Goal: Information Seeking & Learning: Learn about a topic

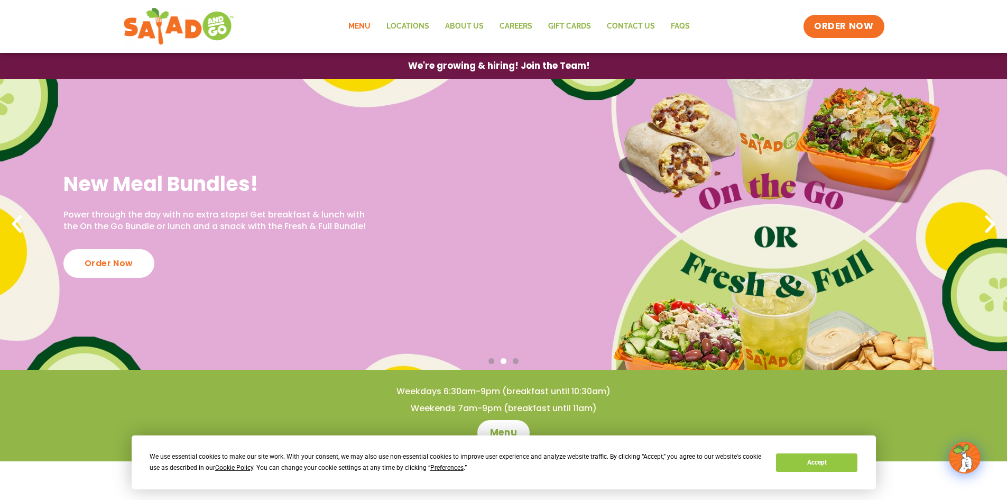
click at [360, 27] on link "Menu" at bounding box center [359, 26] width 38 height 24
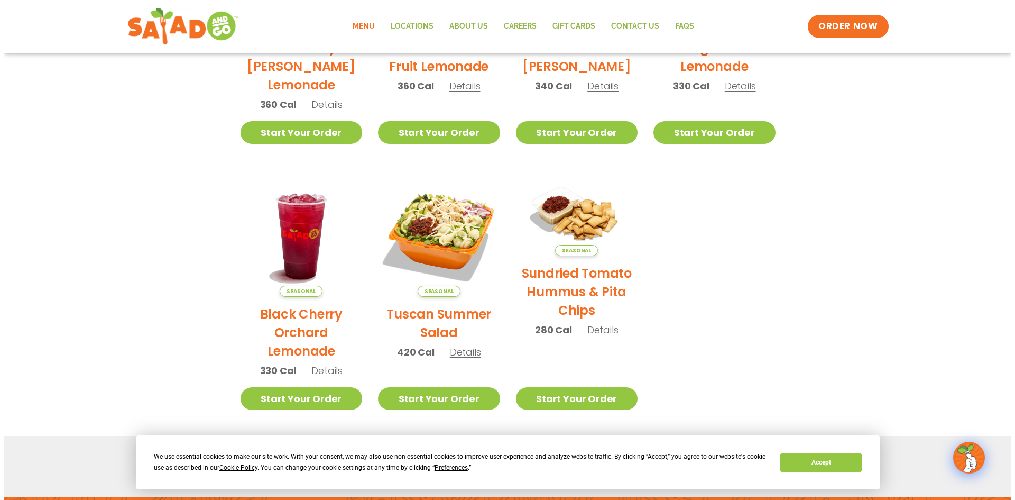
scroll to position [476, 0]
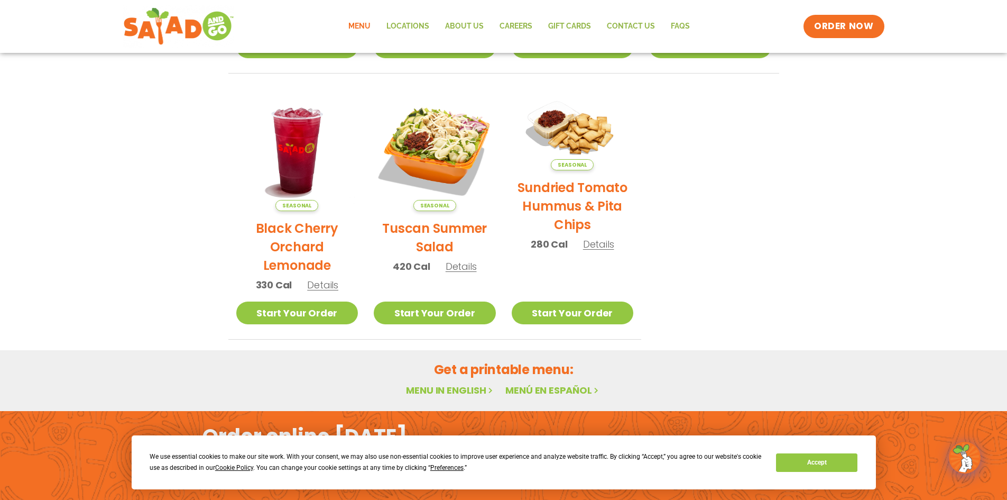
click at [436, 234] on h2 "Tuscan Summer Salad" at bounding box center [435, 237] width 122 height 37
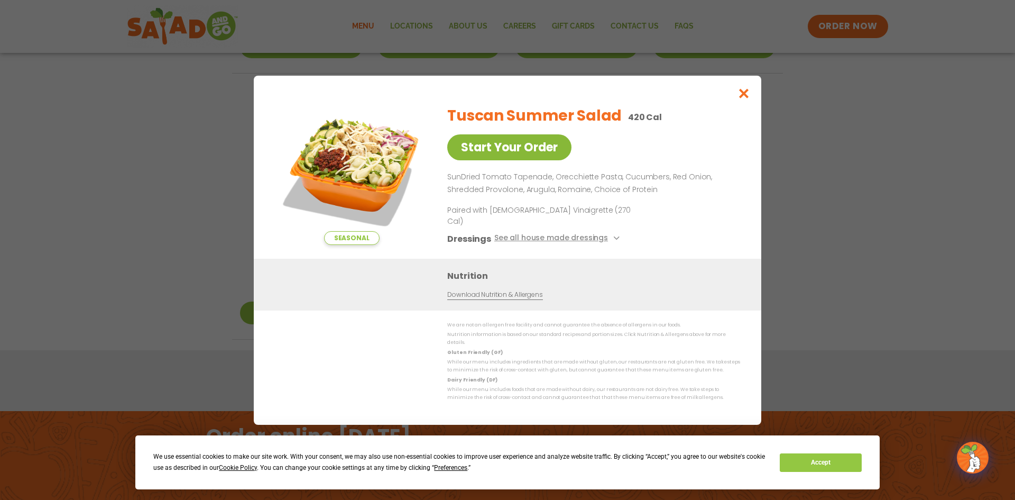
click at [519, 160] on link "Start Your Order" at bounding box center [509, 147] width 124 height 26
click at [732, 104] on button "Close modal" at bounding box center [744, 93] width 34 height 35
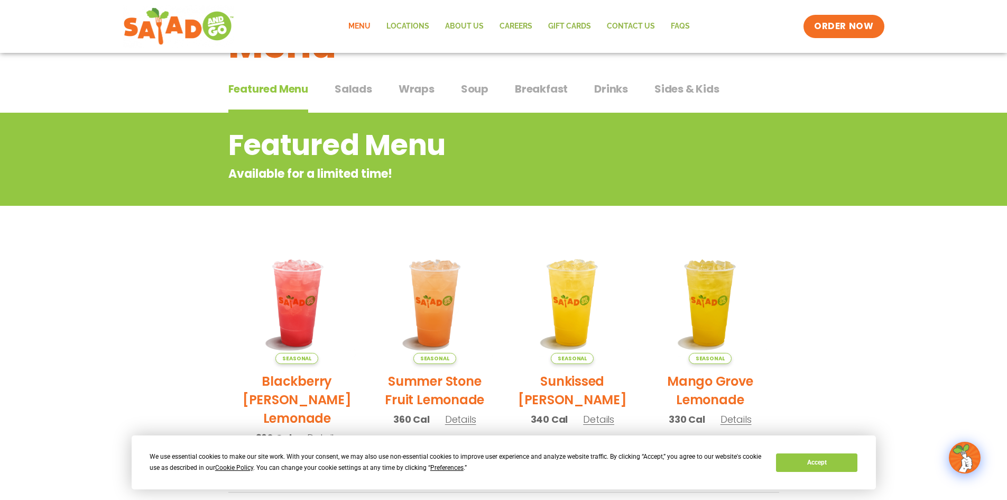
scroll to position [0, 0]
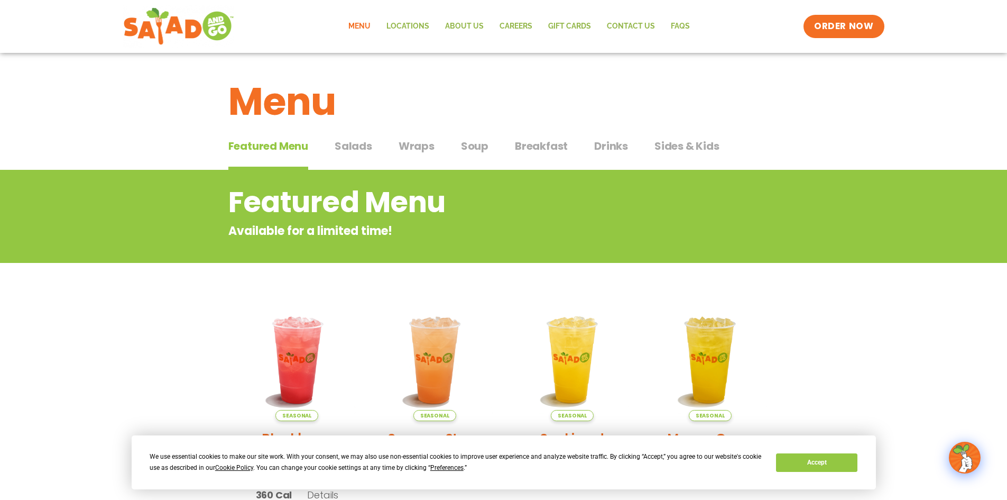
click at [417, 143] on span "Wraps" at bounding box center [417, 146] width 36 height 16
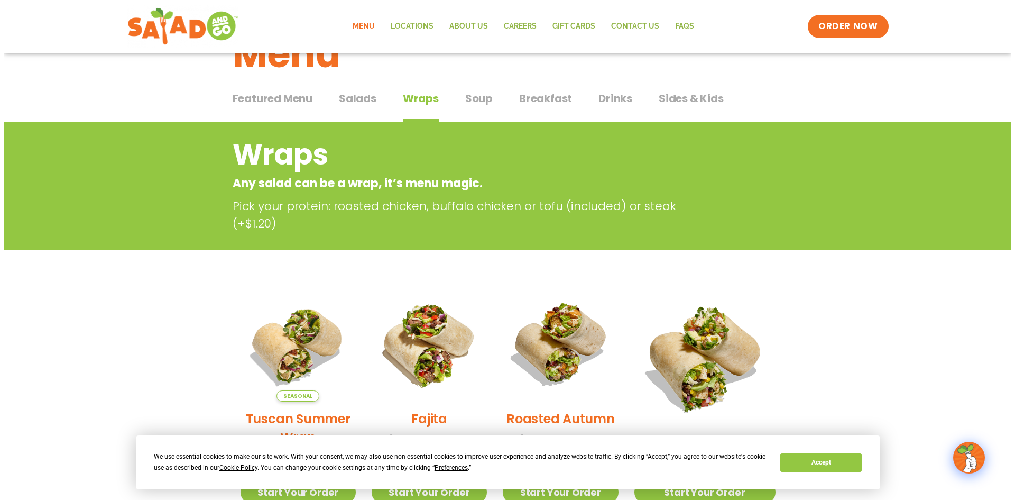
scroll to position [159, 0]
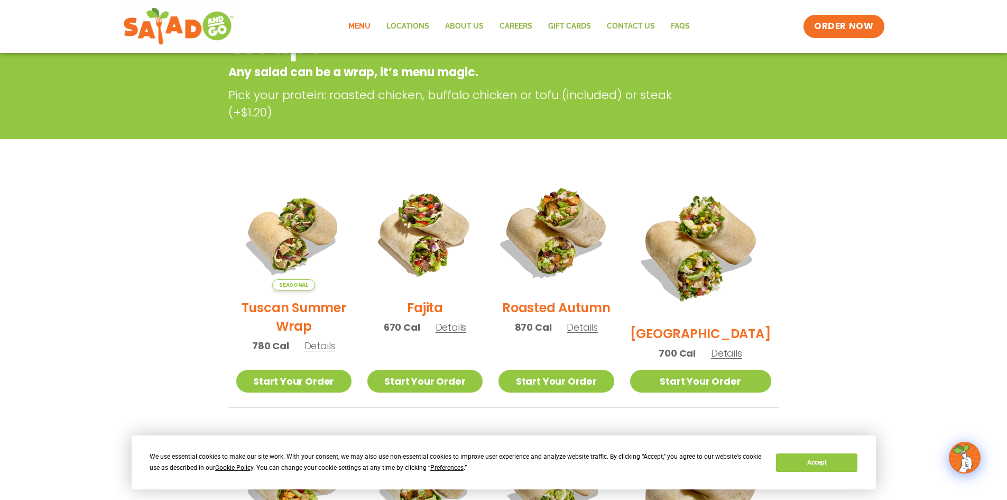
click at [554, 229] on img at bounding box center [556, 232] width 135 height 135
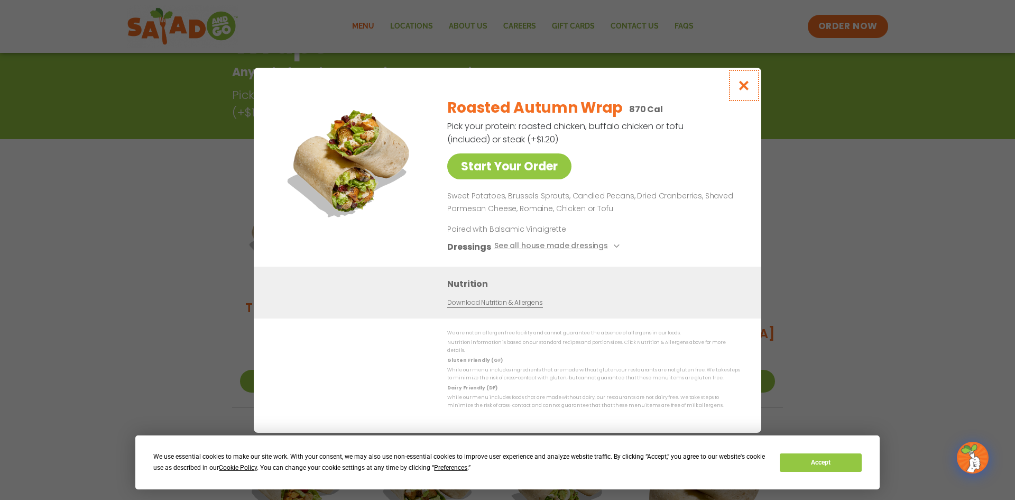
click at [746, 84] on icon "Close modal" at bounding box center [744, 85] width 13 height 11
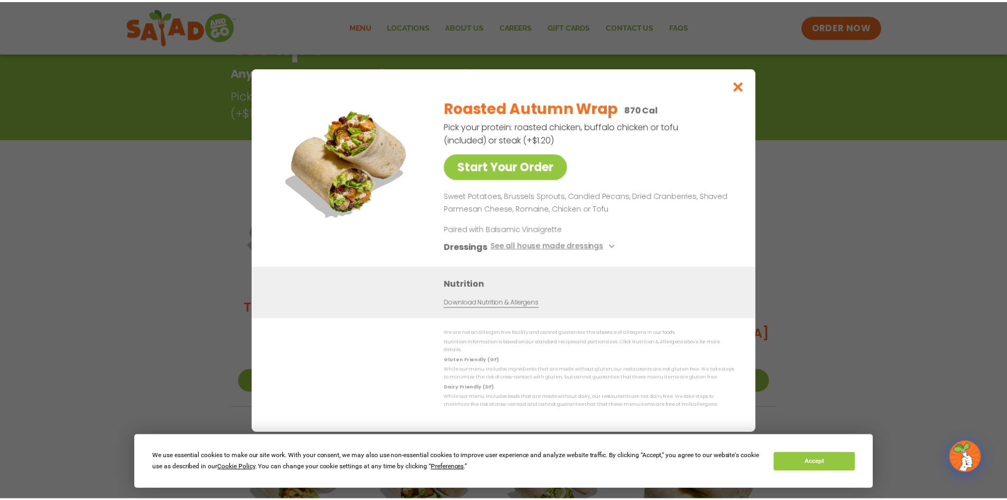
scroll to position [170, 0]
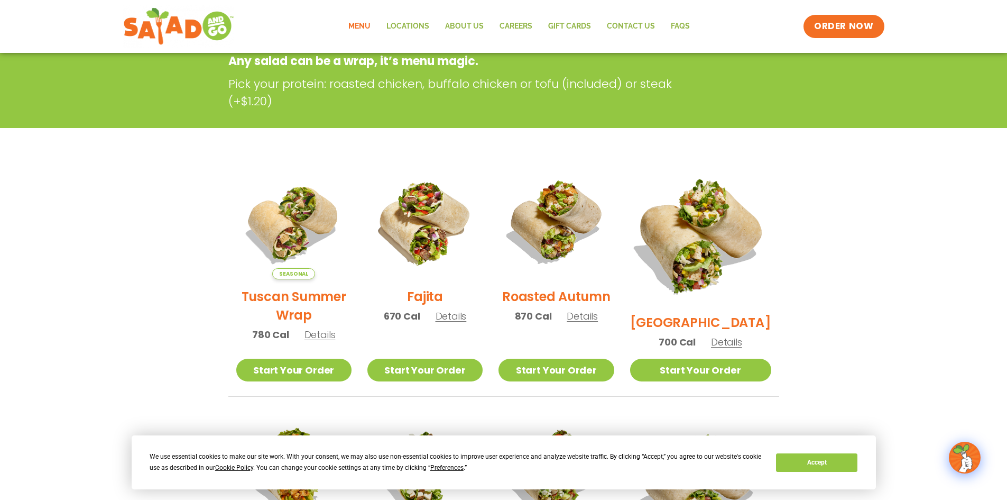
click at [696, 251] on img at bounding box center [700, 234] width 165 height 165
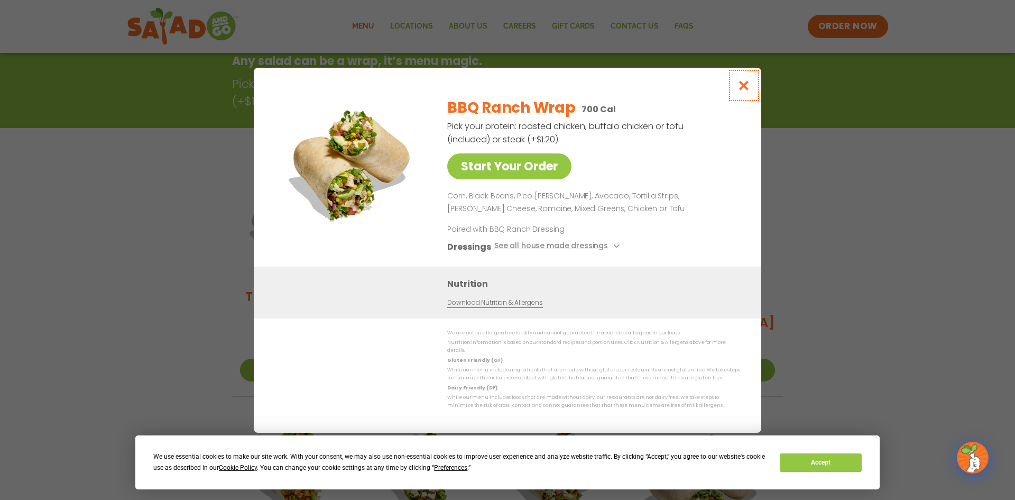
click at [740, 91] on icon "Close modal" at bounding box center [744, 85] width 13 height 11
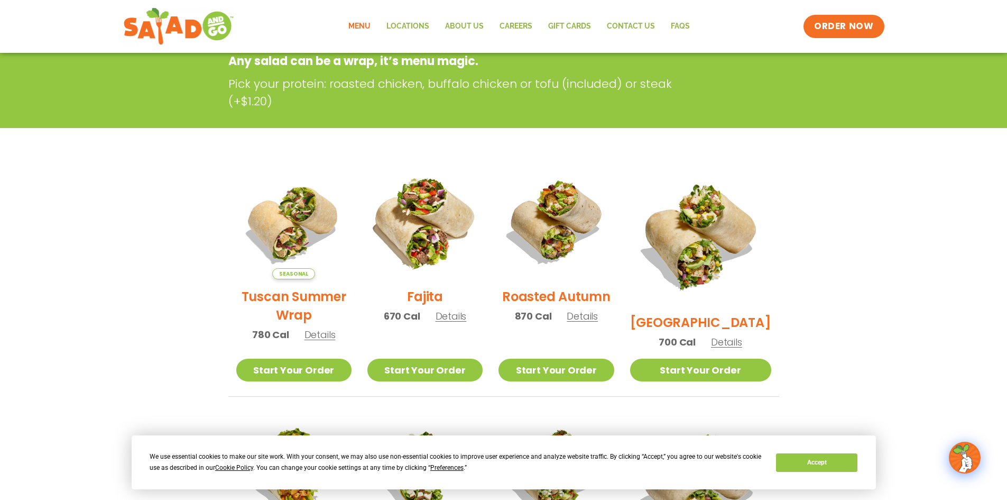
click at [432, 213] on img at bounding box center [424, 221] width 135 height 135
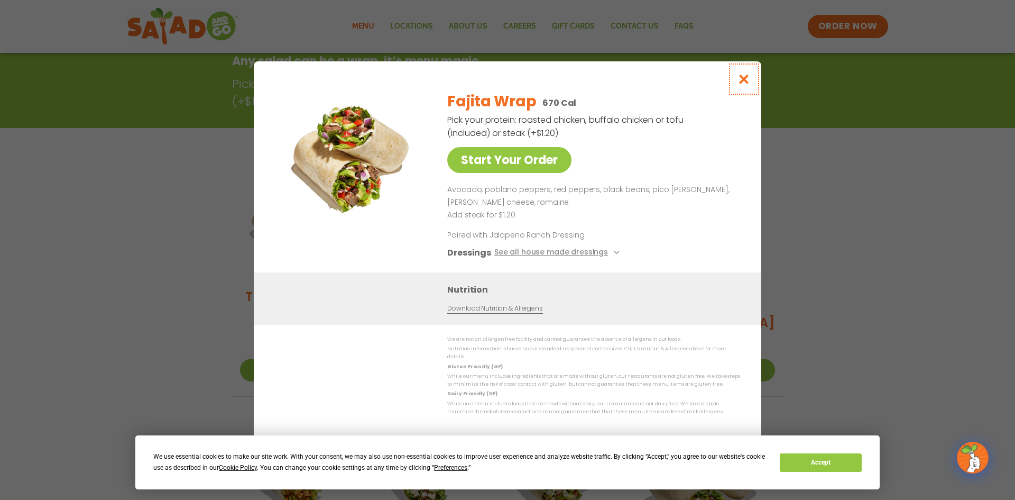
click at [742, 90] on button "Close modal" at bounding box center [744, 78] width 34 height 35
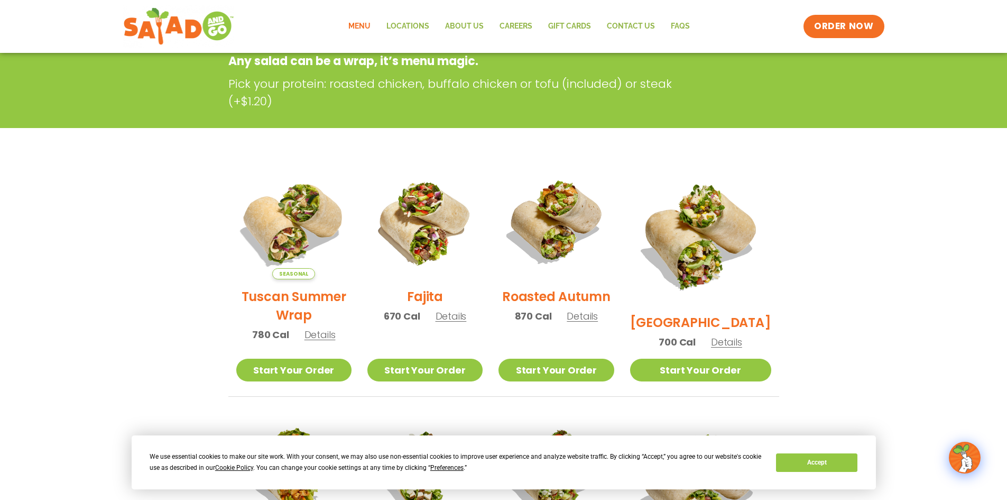
click at [311, 226] on img at bounding box center [293, 221] width 135 height 135
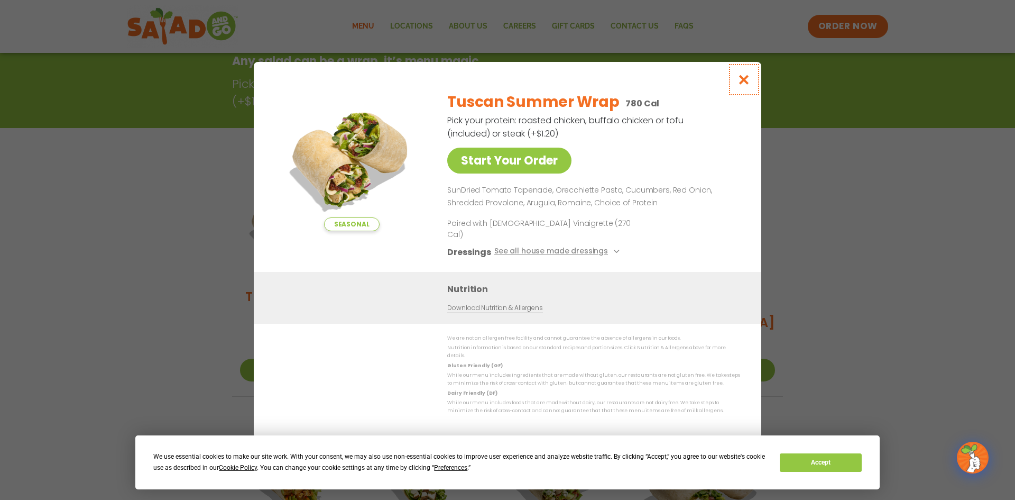
click at [740, 85] on icon "Close modal" at bounding box center [744, 79] width 13 height 11
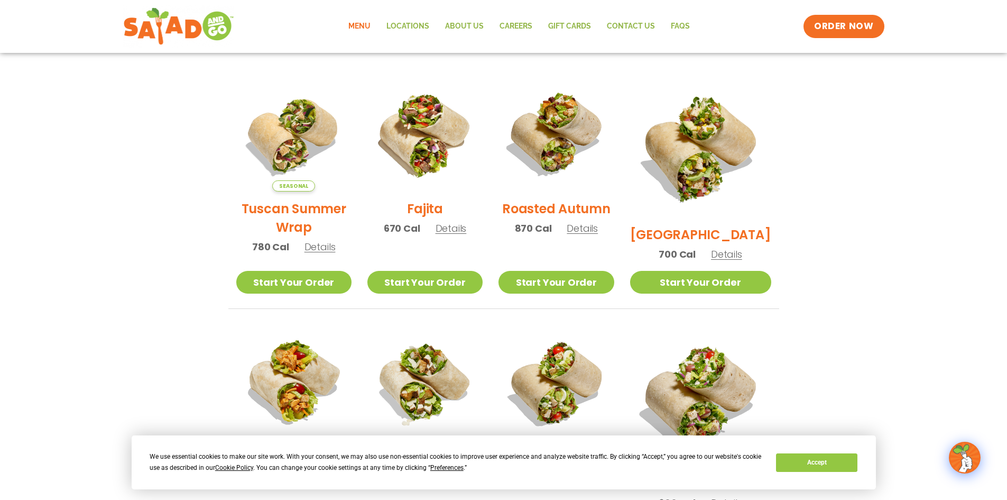
scroll to position [434, 0]
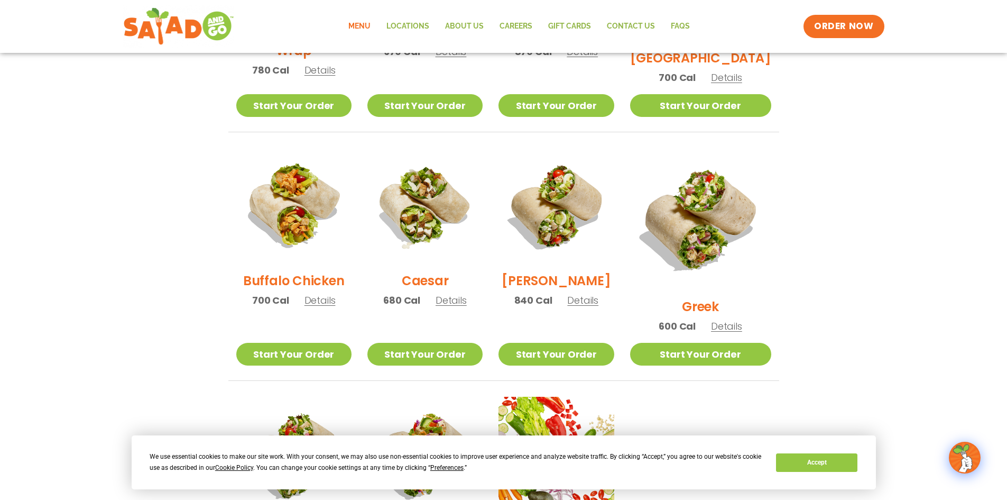
click at [574, 228] on img at bounding box center [556, 205] width 115 height 115
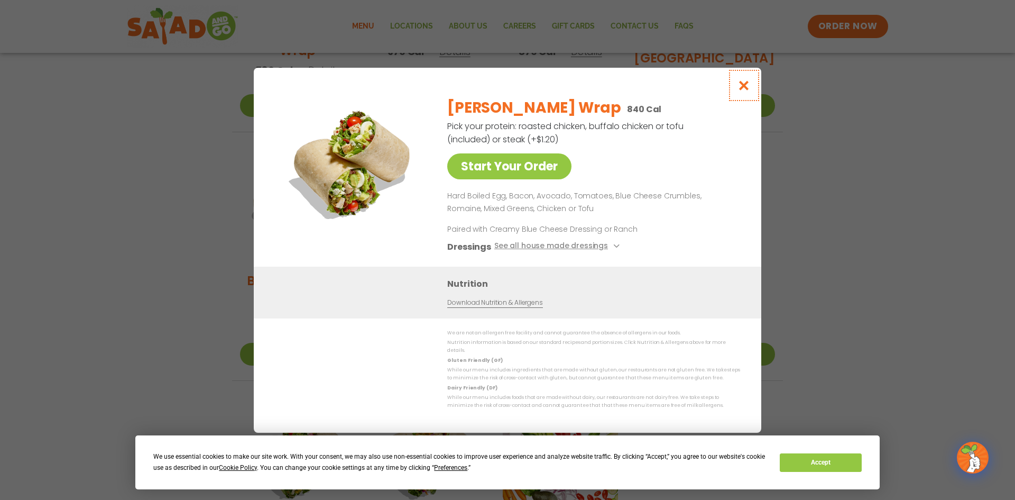
click at [739, 88] on icon "Close modal" at bounding box center [744, 85] width 13 height 11
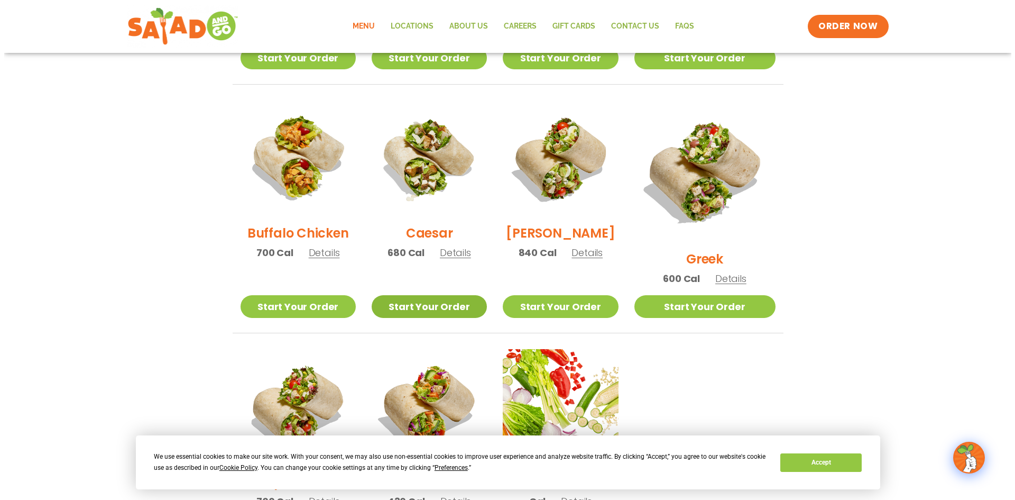
scroll to position [593, 0]
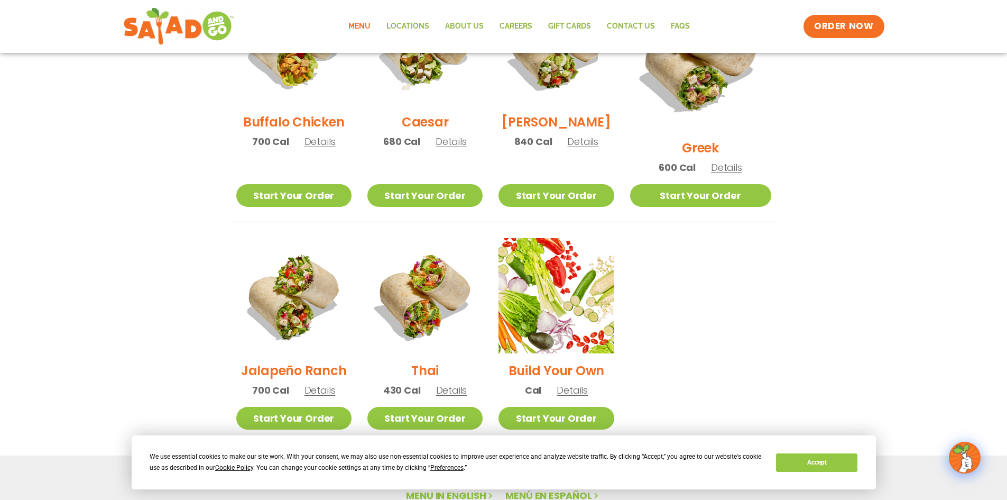
click at [438, 303] on img at bounding box center [424, 295] width 115 height 115
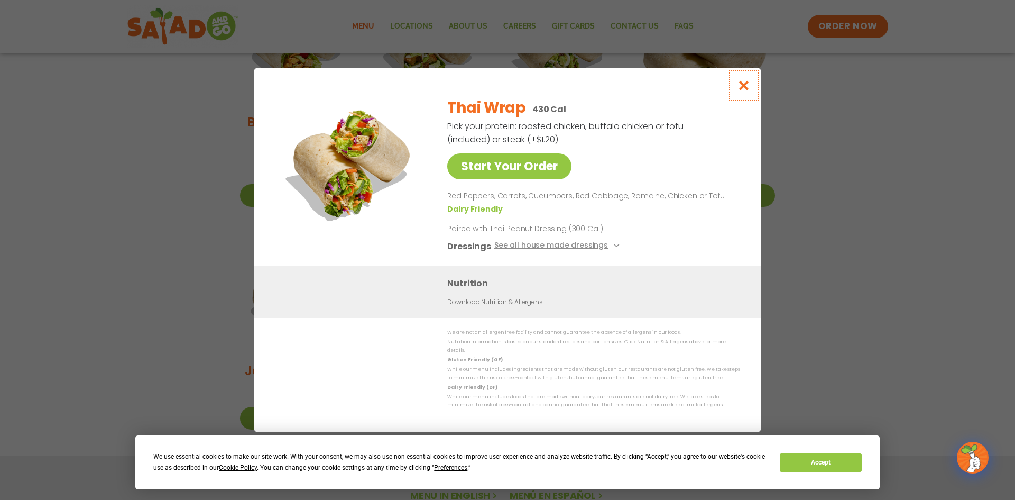
click at [748, 91] on icon "Close modal" at bounding box center [744, 85] width 13 height 11
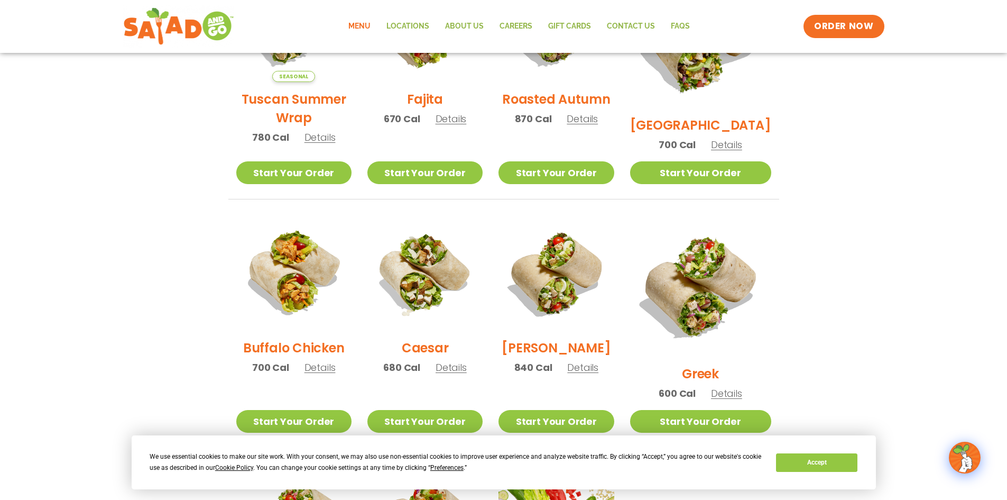
scroll to position [260, 0]
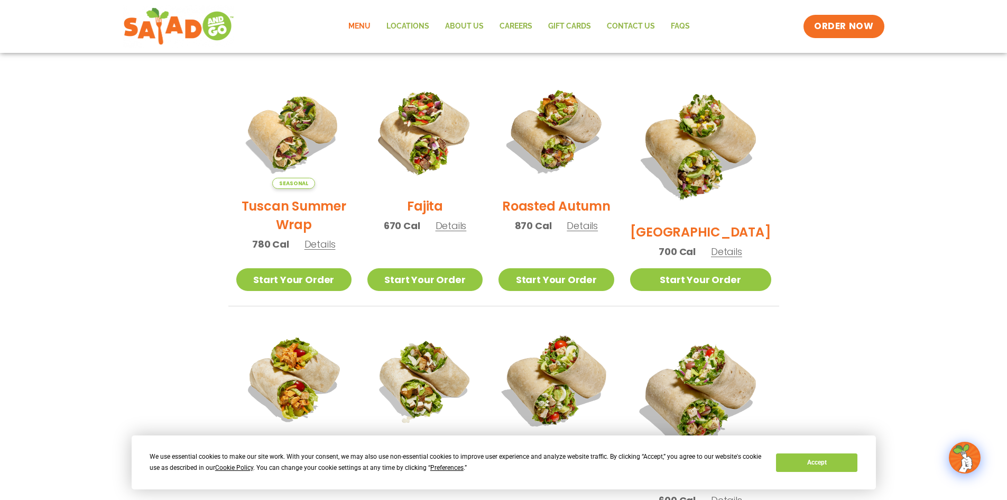
click at [581, 401] on img at bounding box center [556, 379] width 135 height 135
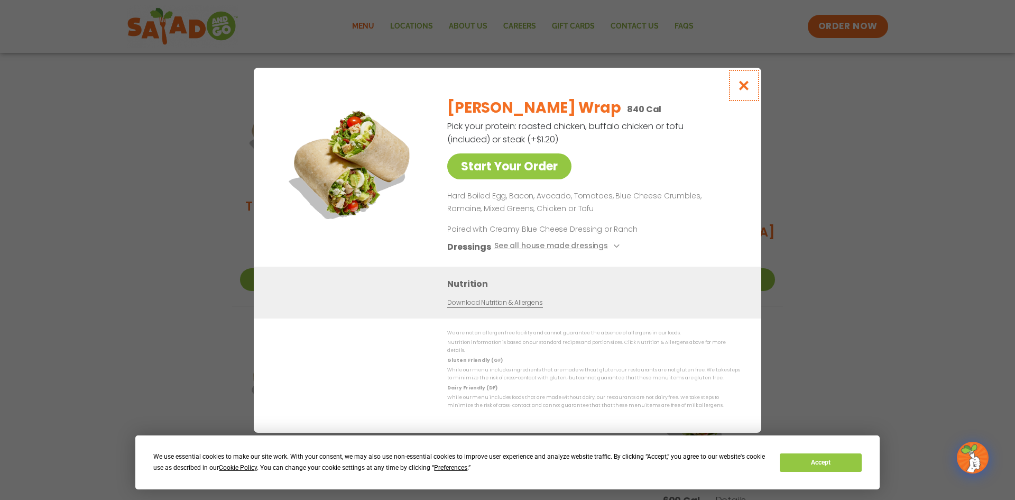
click at [740, 88] on icon "Close modal" at bounding box center [744, 85] width 13 height 11
